Goal: Task Accomplishment & Management: Complete application form

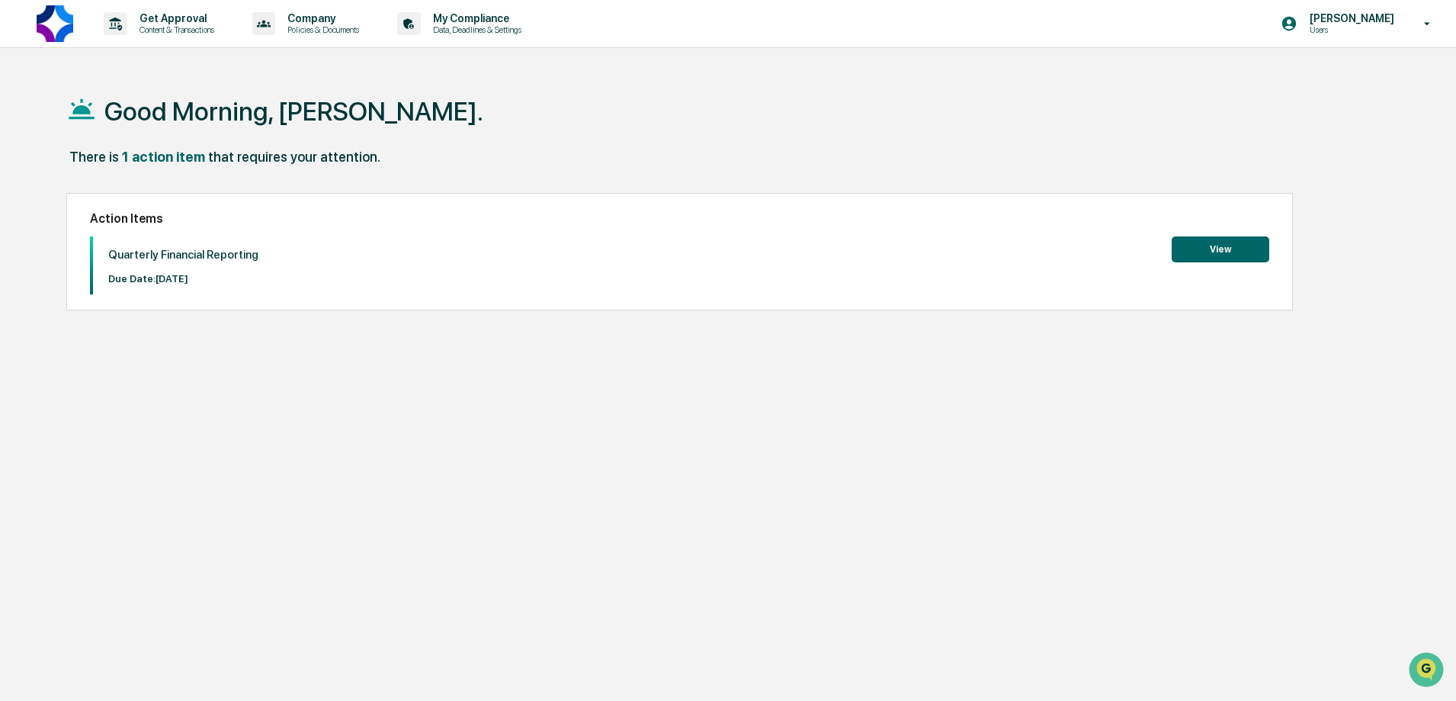
click at [1232, 236] on button "View" at bounding box center [1221, 249] width 98 height 26
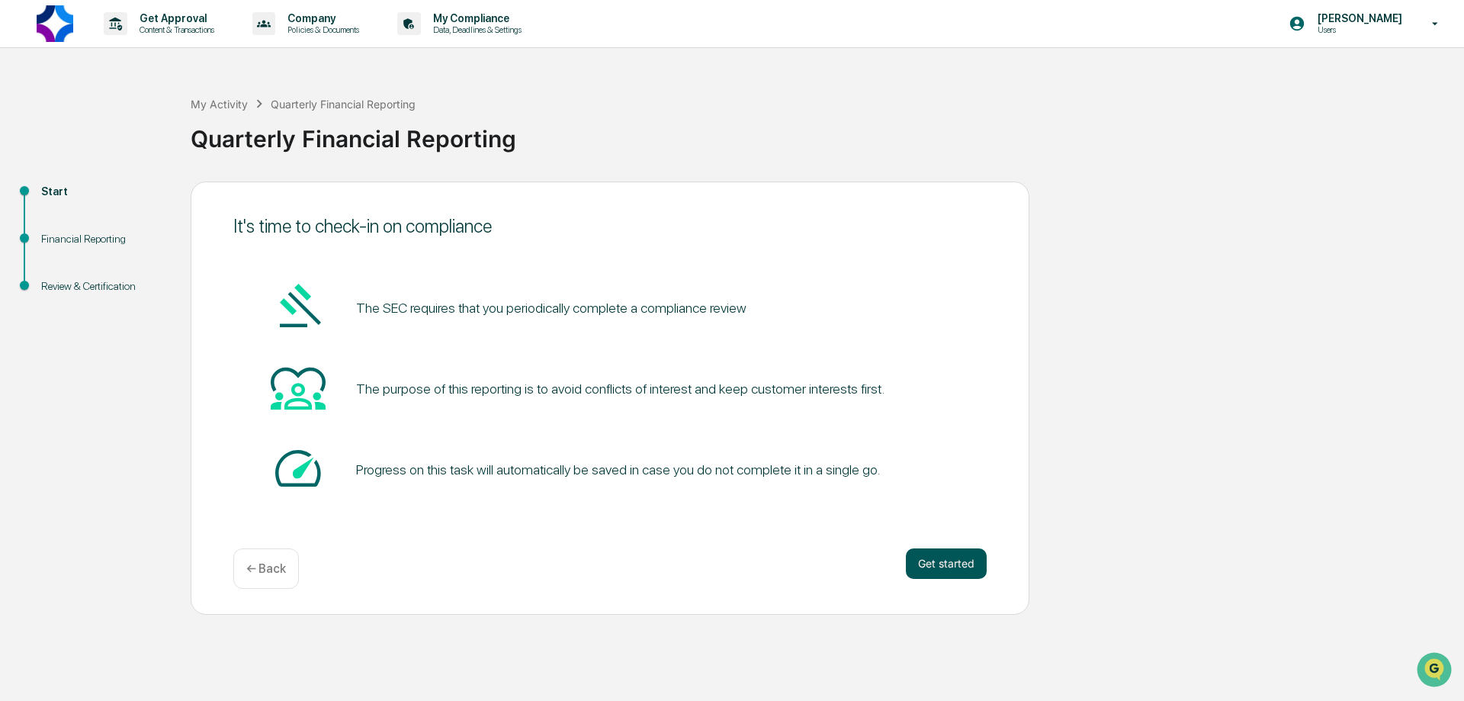
click at [949, 558] on button "Get started" at bounding box center [946, 563] width 81 height 30
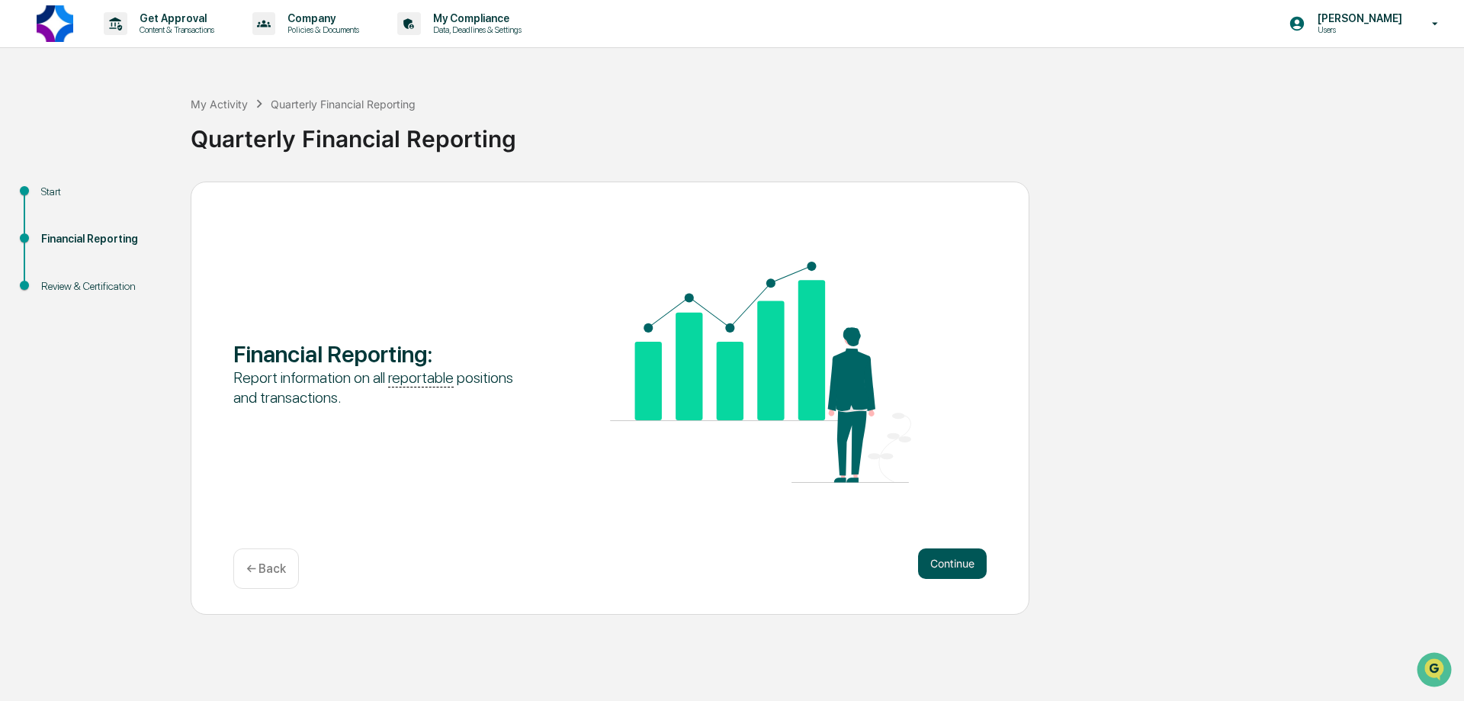
click at [954, 563] on button "Continue" at bounding box center [952, 563] width 69 height 30
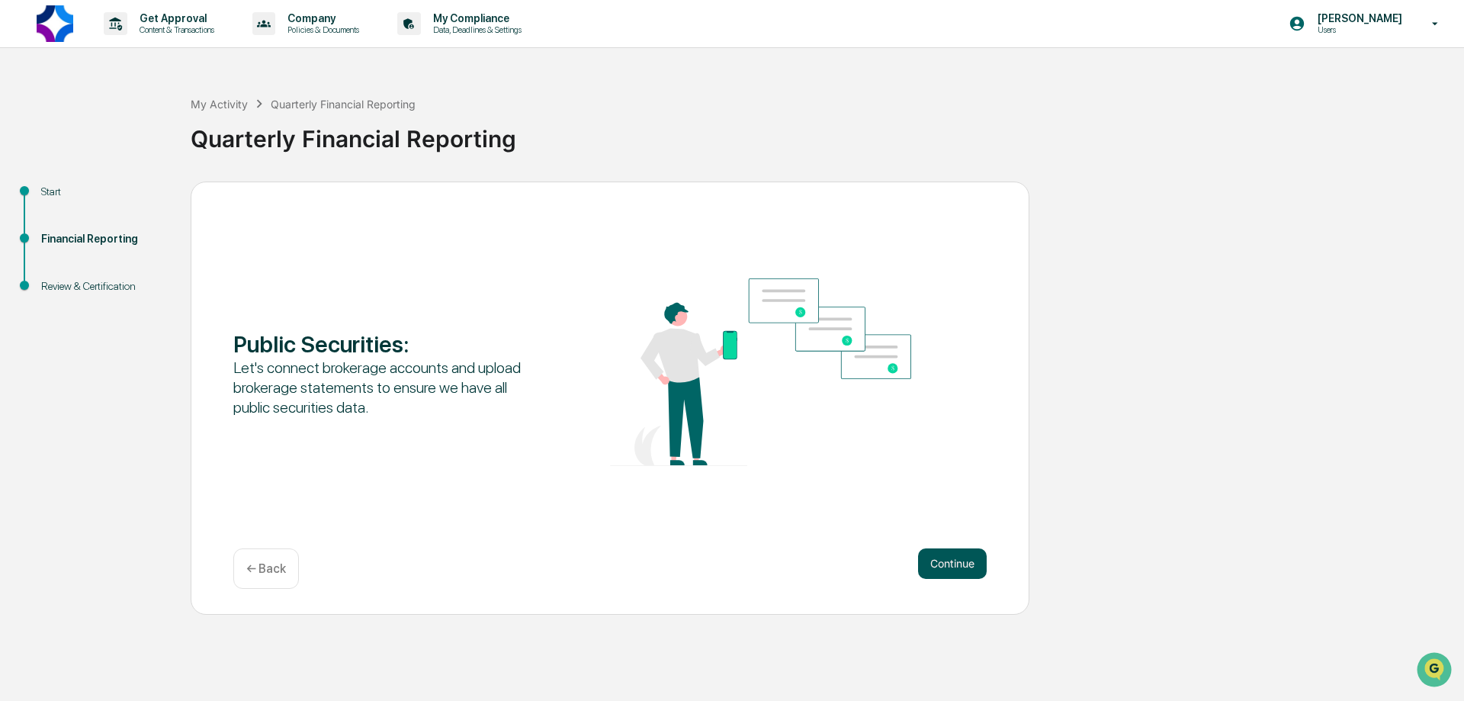
click at [953, 559] on button "Continue" at bounding box center [952, 563] width 69 height 30
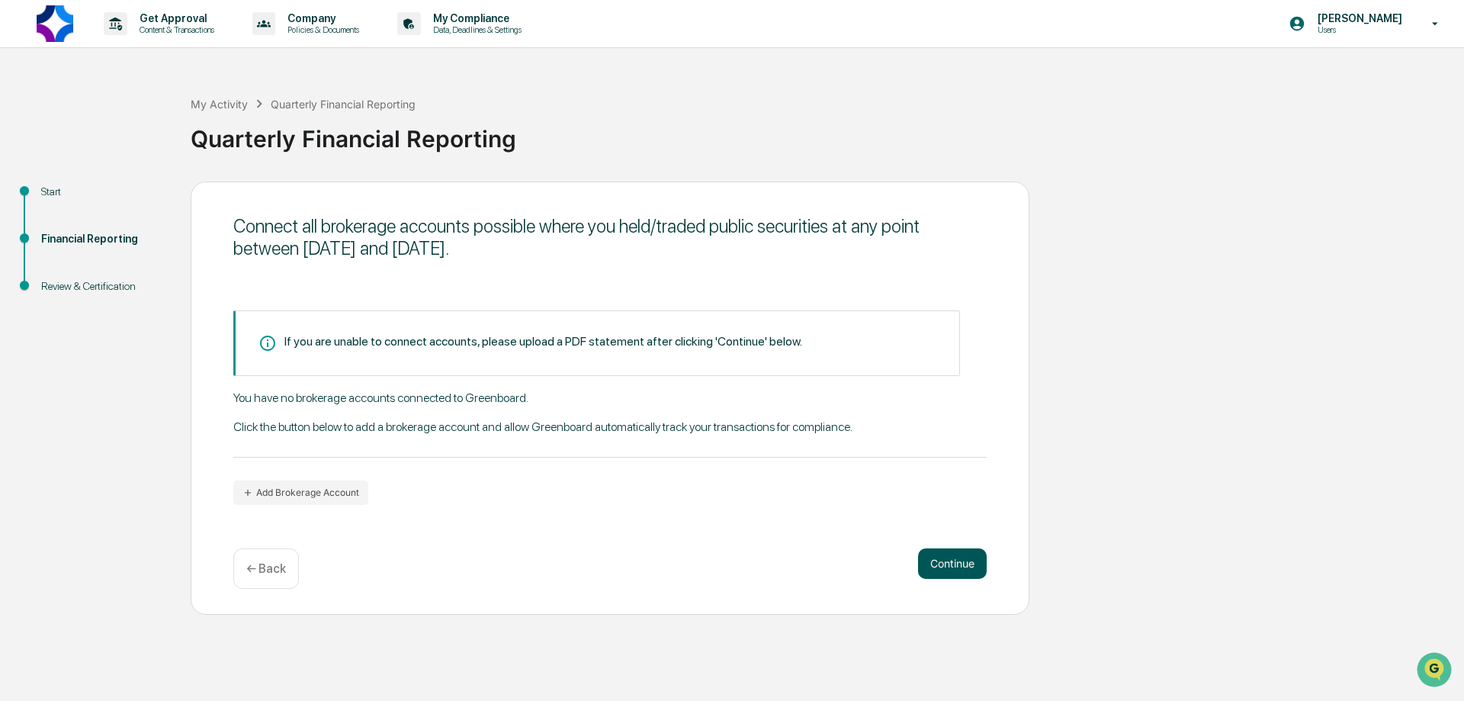
click at [953, 559] on button "Continue" at bounding box center [952, 563] width 69 height 30
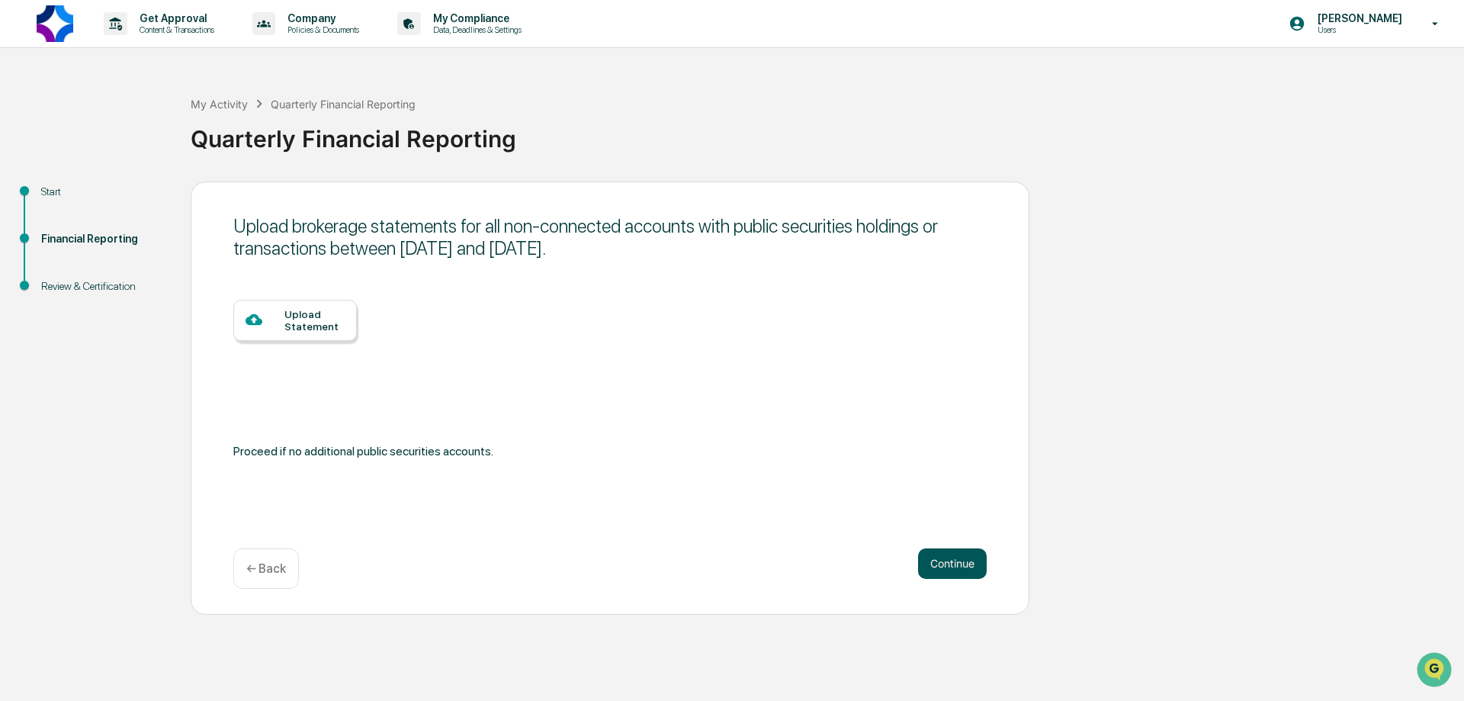
click at [953, 559] on button "Continue" at bounding box center [952, 563] width 69 height 30
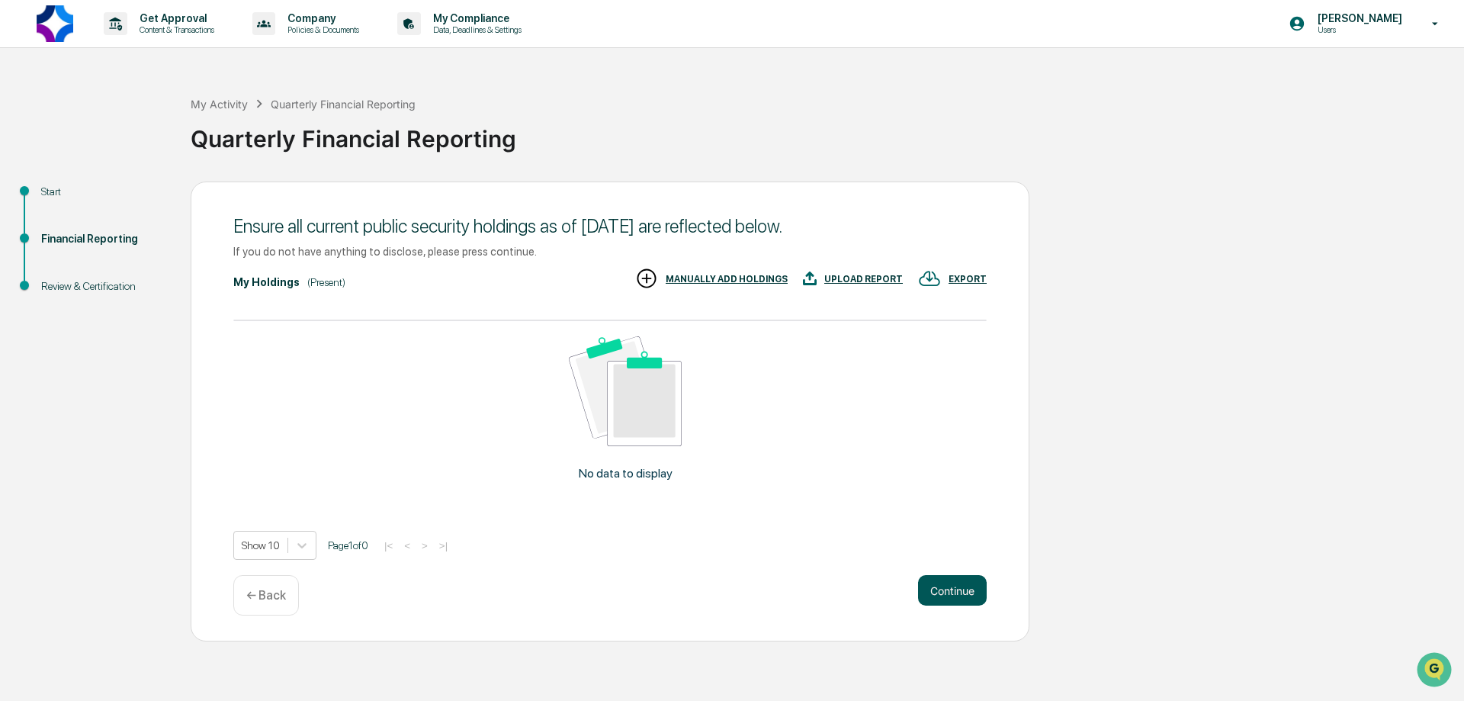
click at [955, 588] on button "Continue" at bounding box center [952, 590] width 69 height 30
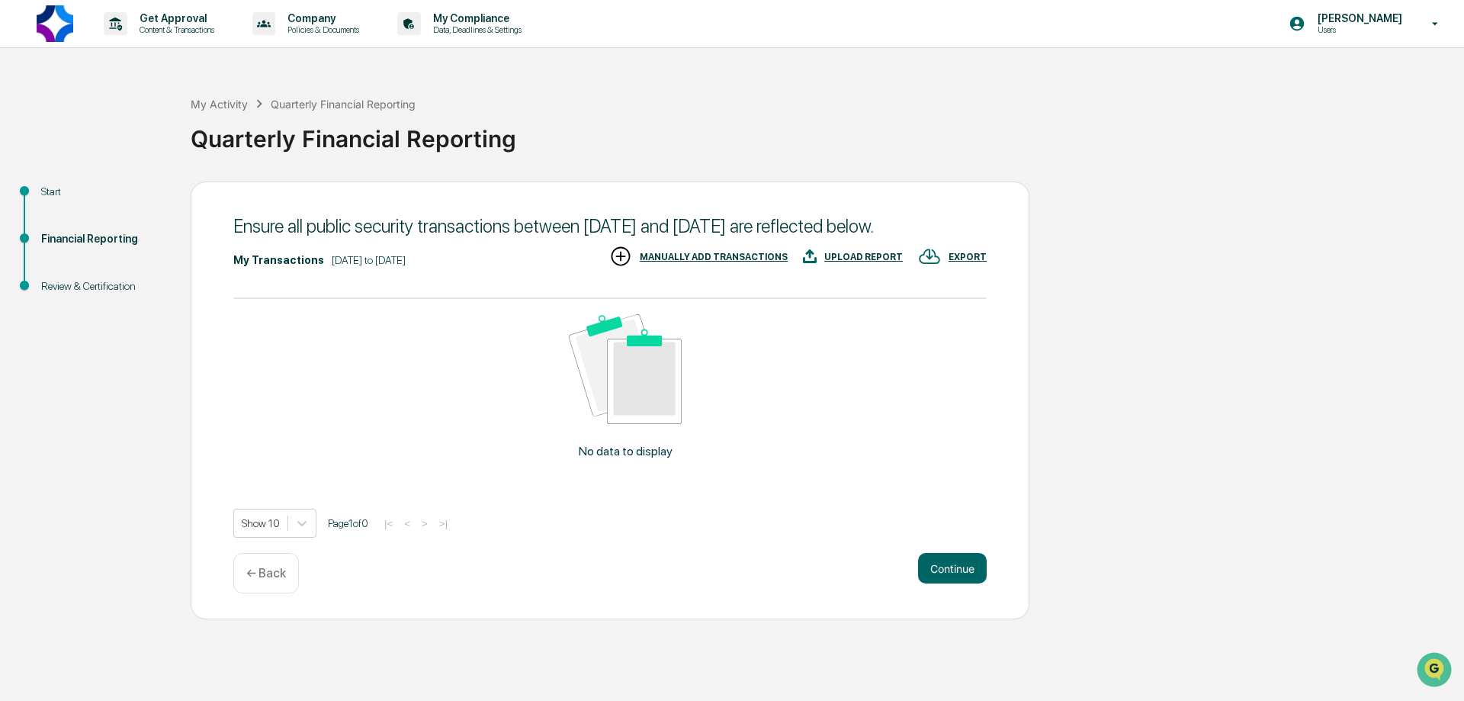
click at [955, 583] on button "Continue" at bounding box center [952, 568] width 69 height 30
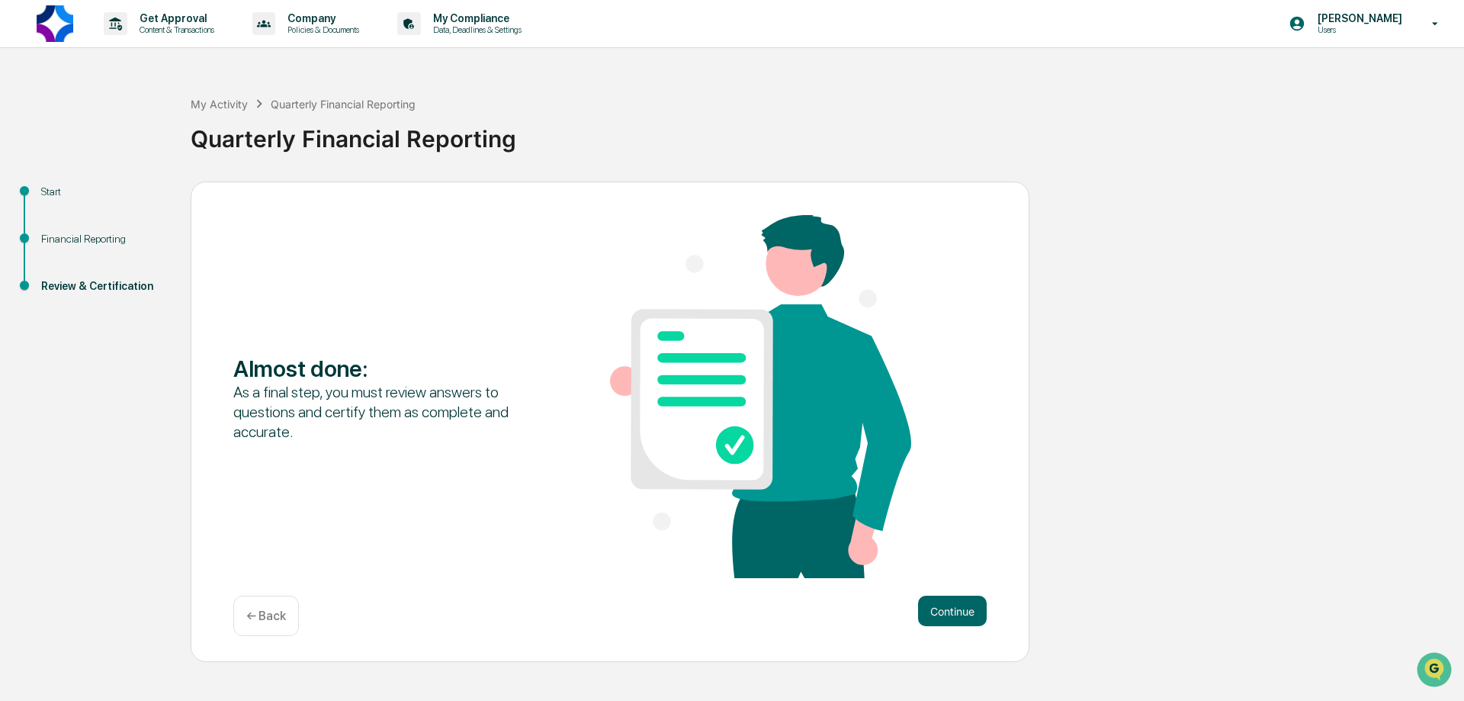
click at [955, 588] on div "Almost done : As a final step, you must review answers to questions and certify…" at bounding box center [610, 421] width 838 height 481
click at [959, 609] on button "Continue" at bounding box center [952, 610] width 69 height 30
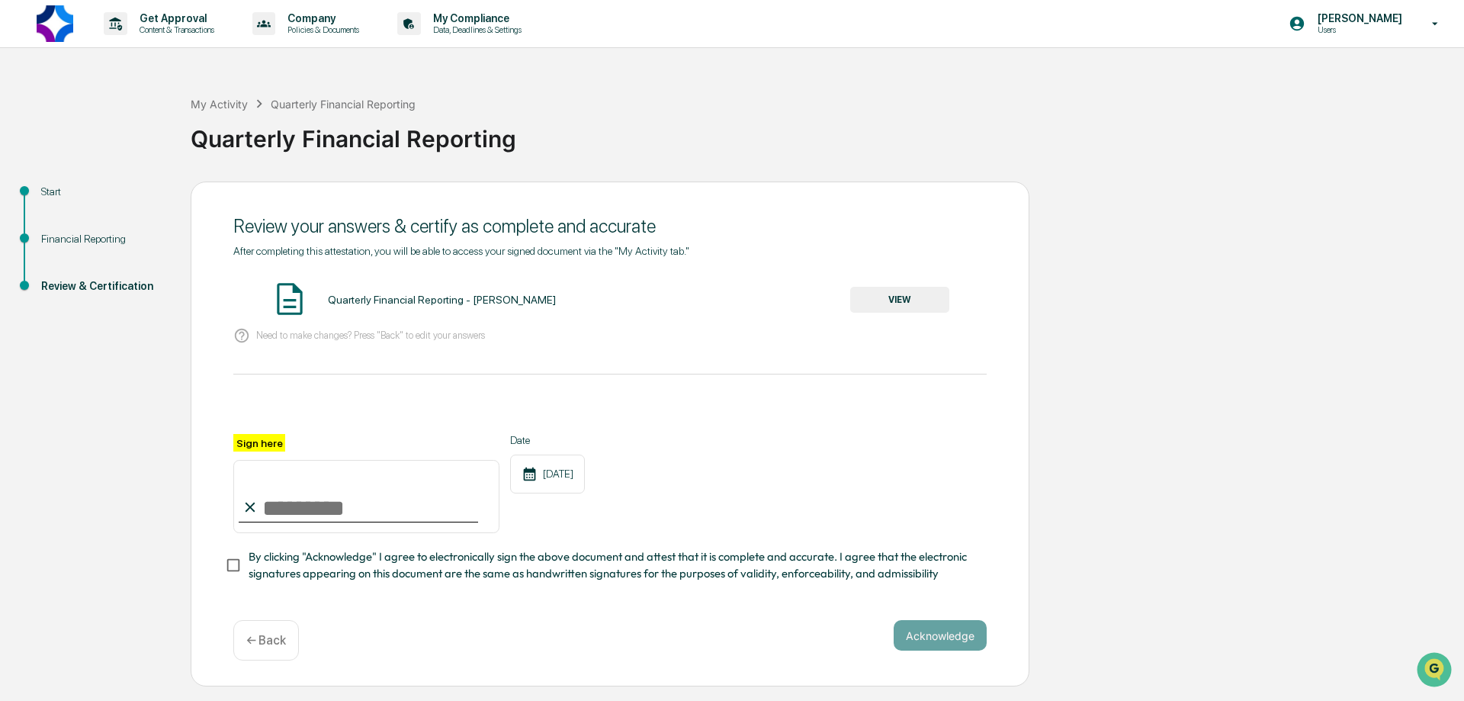
click at [252, 444] on label "Sign here" at bounding box center [259, 443] width 52 height 18
click at [252, 460] on input "Sign here" at bounding box center [366, 496] width 266 height 73
type input "**********"
click at [719, 612] on div "**********" at bounding box center [610, 433] width 838 height 505
click at [947, 640] on button "Acknowledge" at bounding box center [939, 635] width 93 height 30
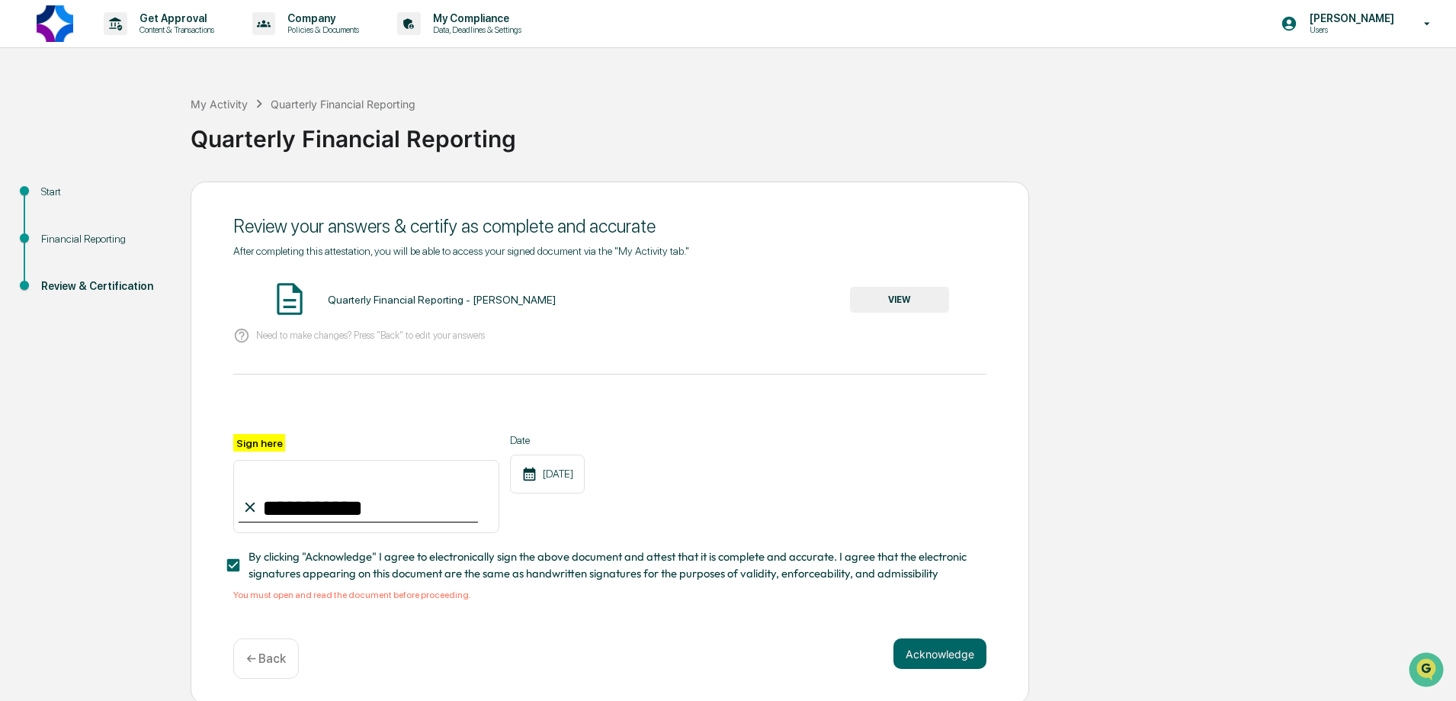
click at [882, 299] on button "VIEW" at bounding box center [899, 300] width 99 height 26
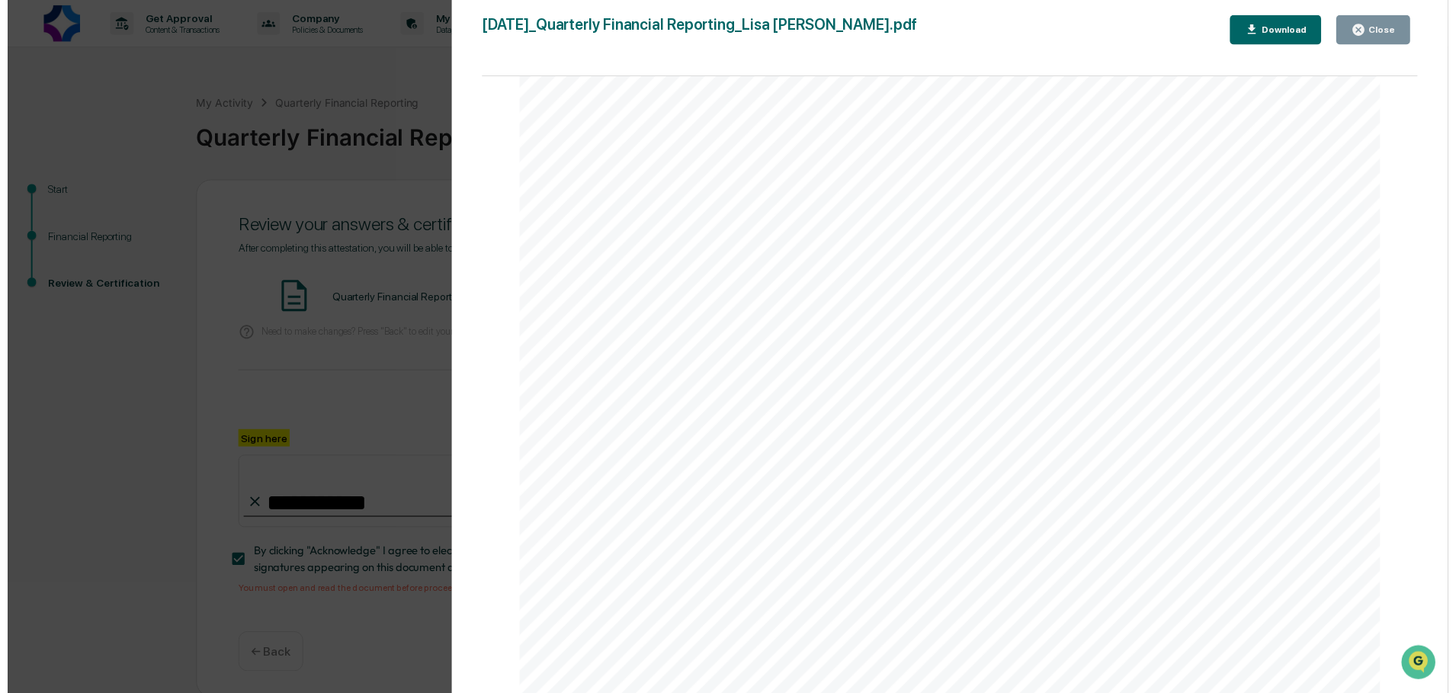
scroll to position [8, 0]
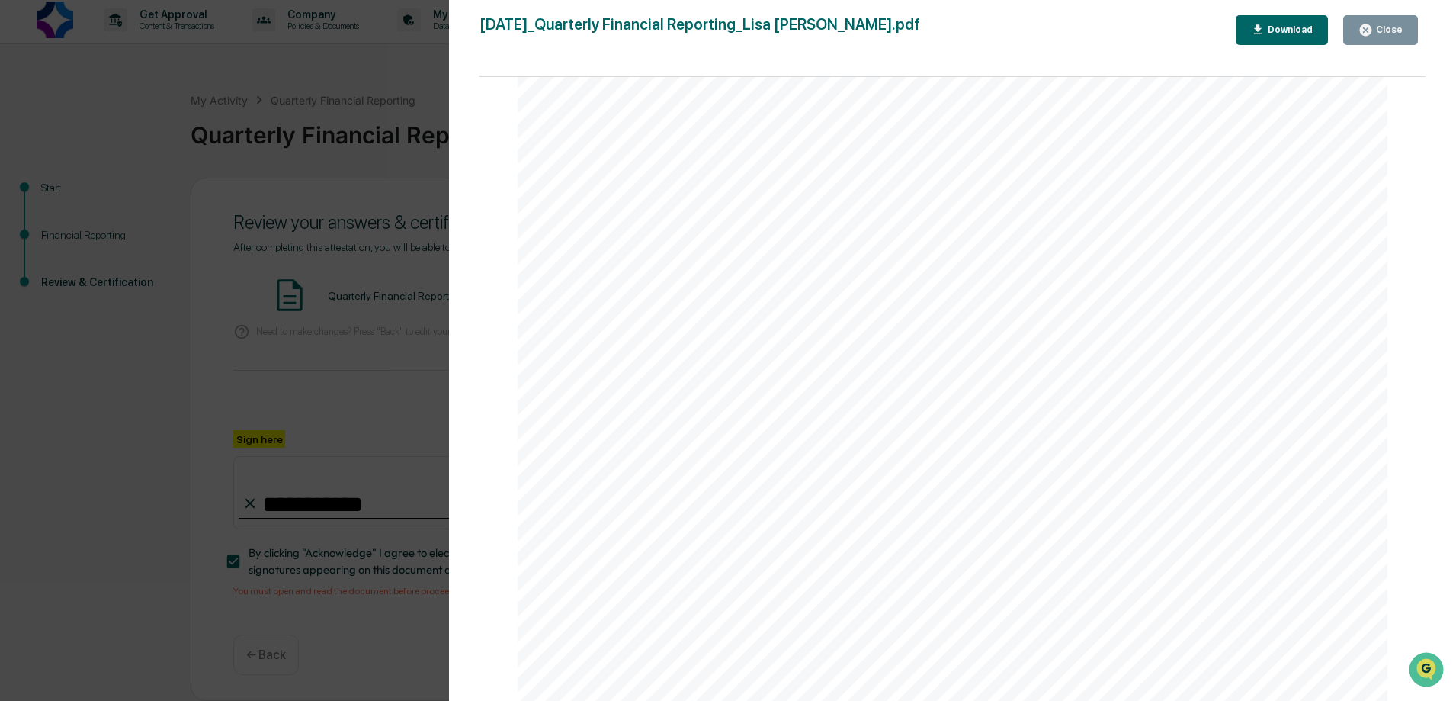
click at [1376, 31] on div "Close" at bounding box center [1388, 29] width 30 height 11
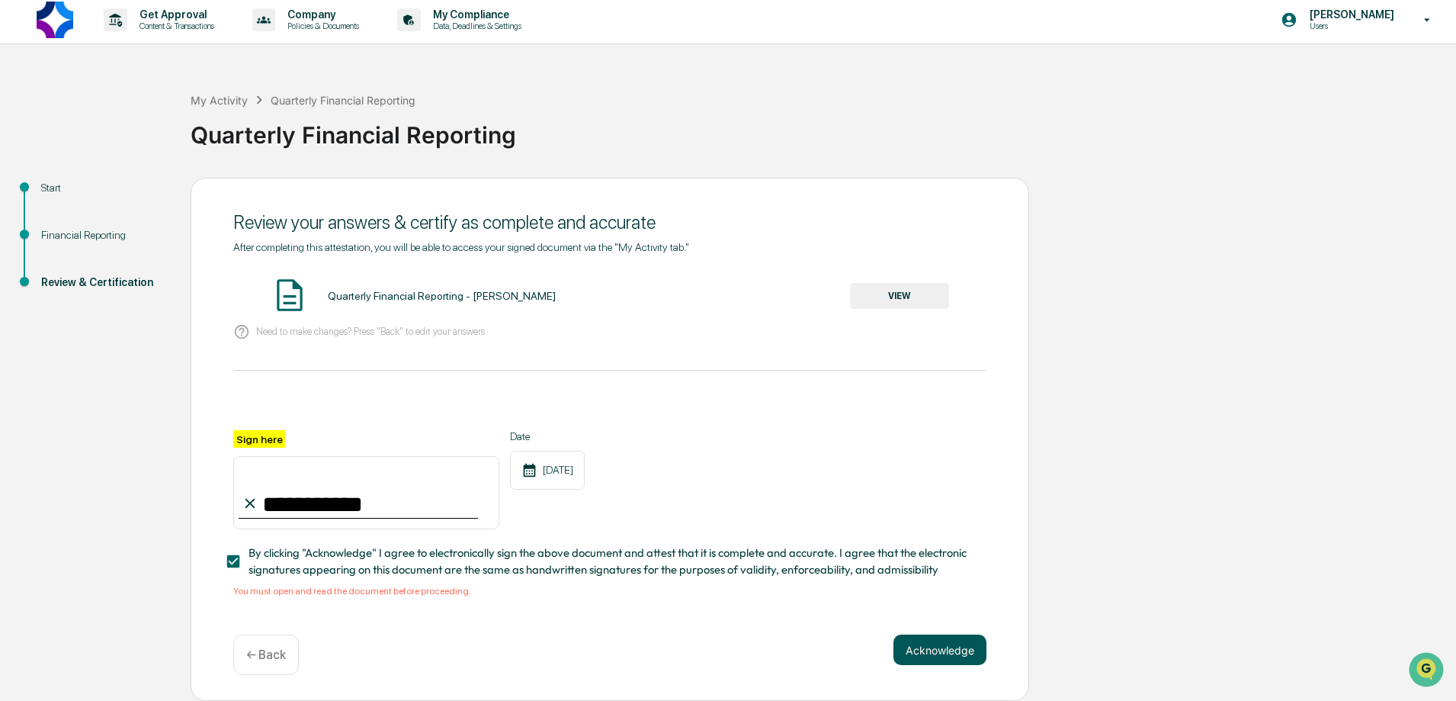
click at [944, 650] on button "Acknowledge" at bounding box center [939, 649] width 93 height 30
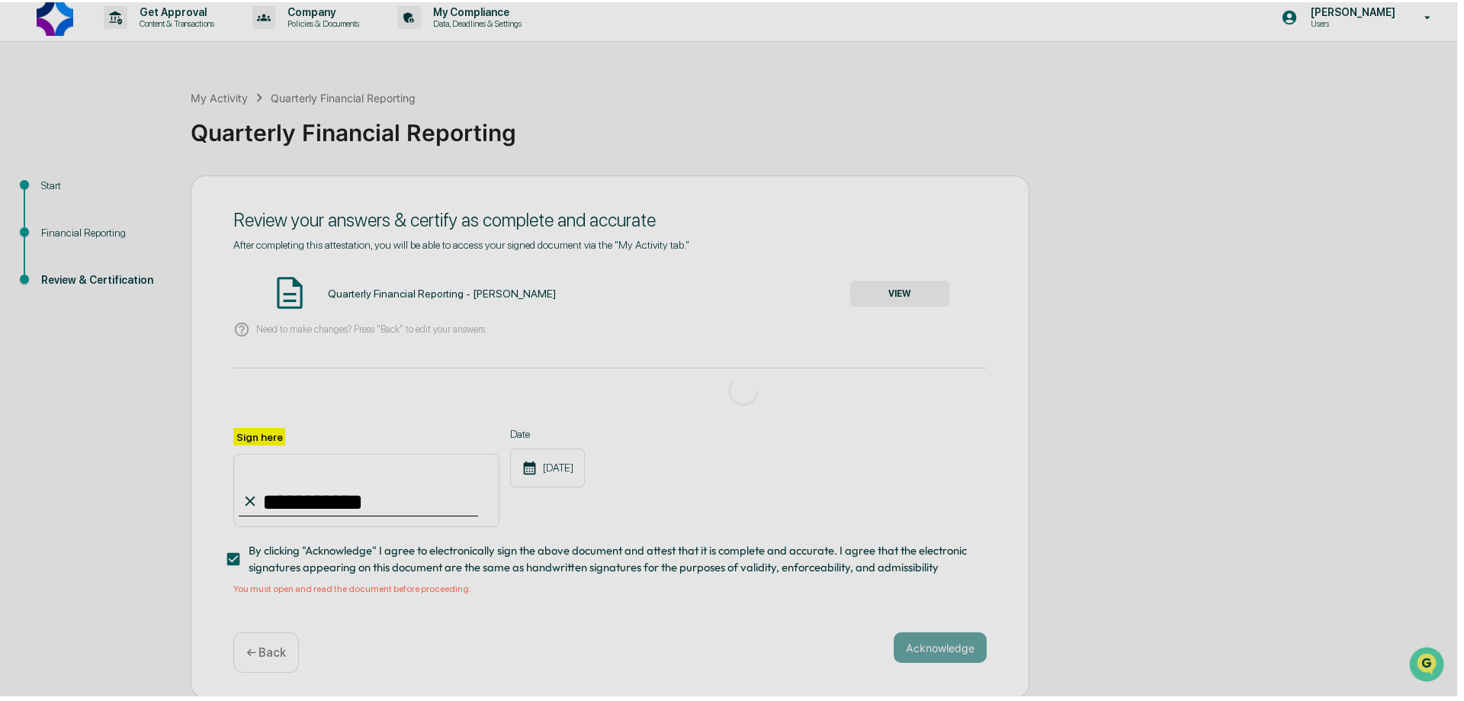
scroll to position [0, 0]
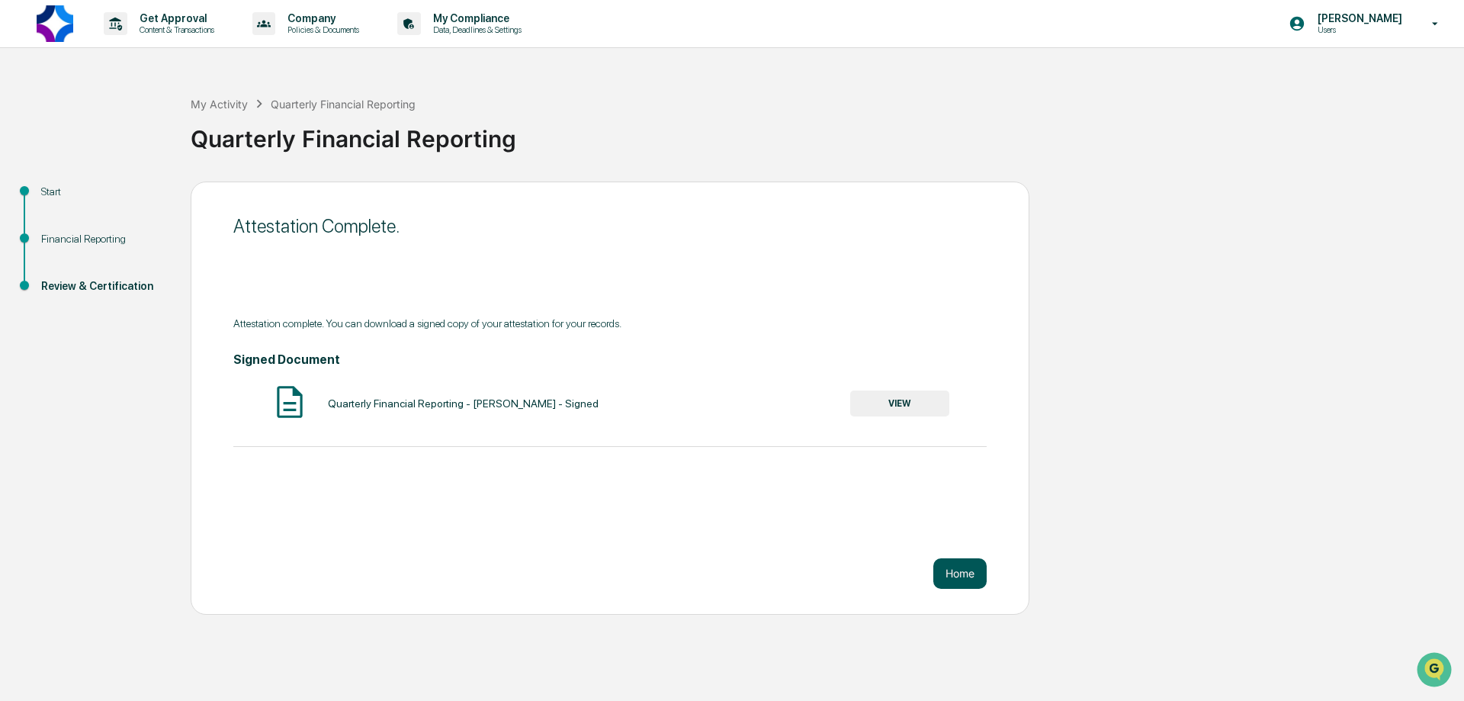
click at [981, 580] on button "Home" at bounding box center [959, 573] width 53 height 30
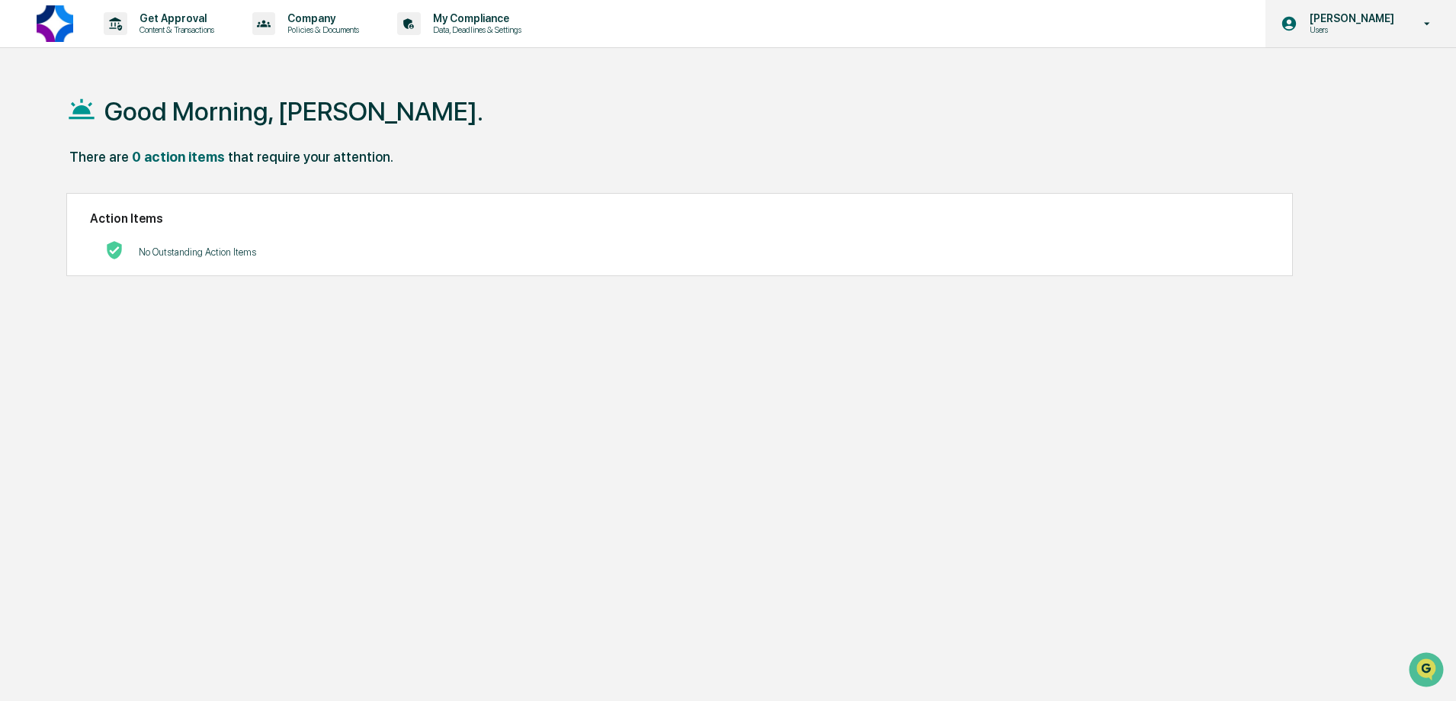
click at [1430, 24] on icon at bounding box center [1427, 24] width 27 height 14
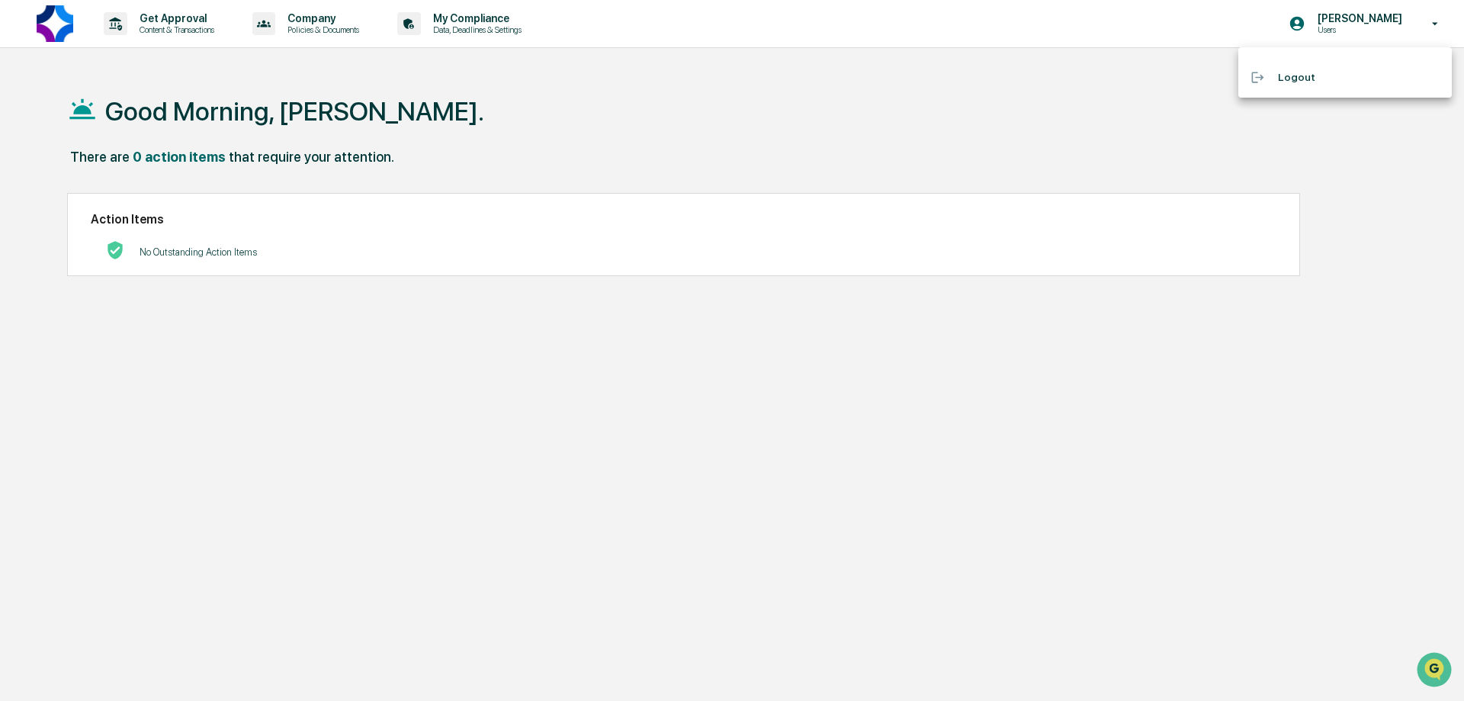
click at [1291, 75] on li "Logout" at bounding box center [1344, 77] width 213 height 28
